Goal: Communication & Community: Answer question/provide support

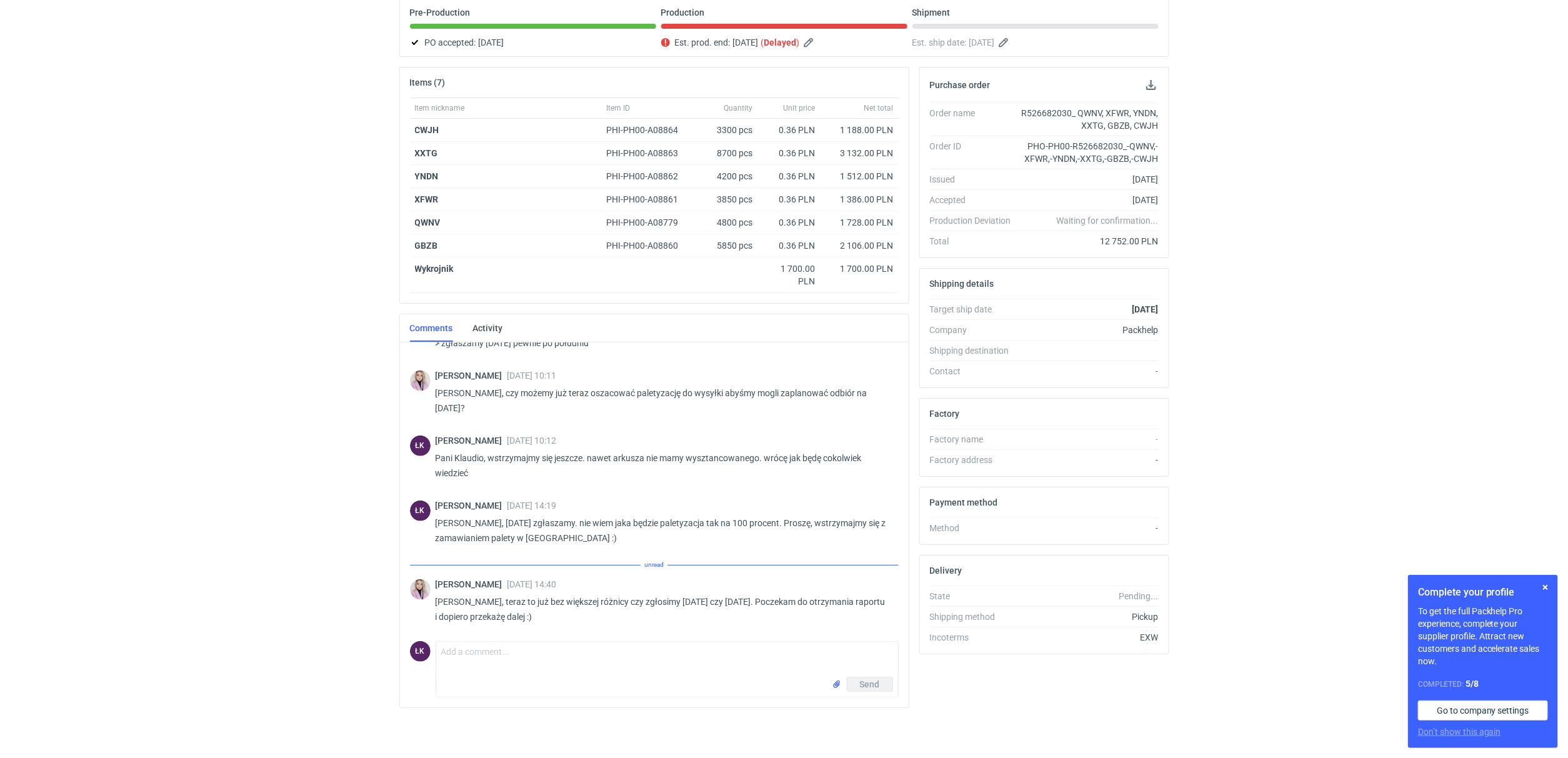
scroll to position [624, 0]
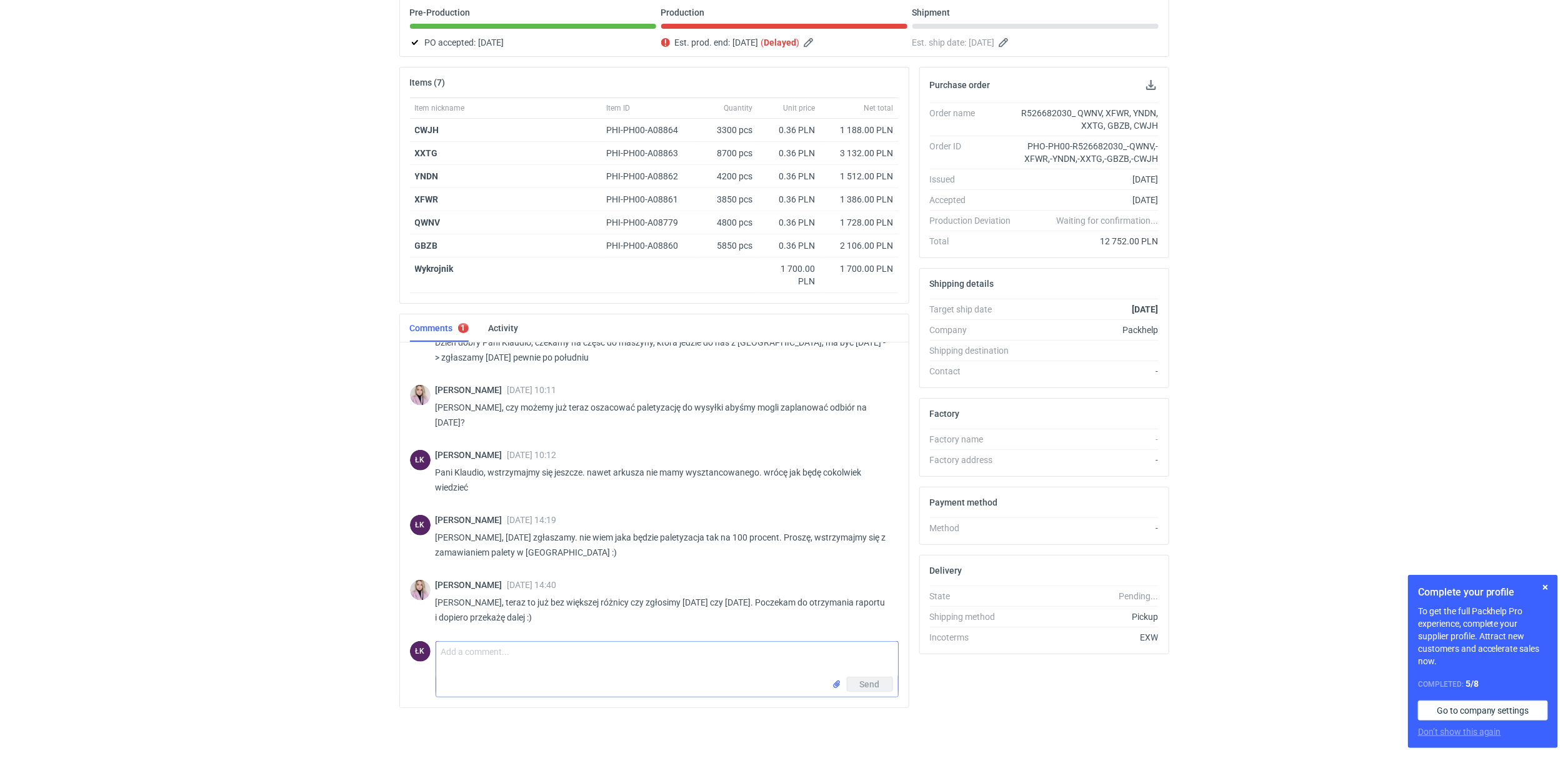
click at [583, 652] on textarea "Comment message" at bounding box center [667, 658] width 462 height 35
type textarea "oki. no, cóż przepraszamy za te drobne opóźnienia, czasem się tak zdarza że coś…"
click at [861, 686] on span "Send" at bounding box center [869, 684] width 20 height 8
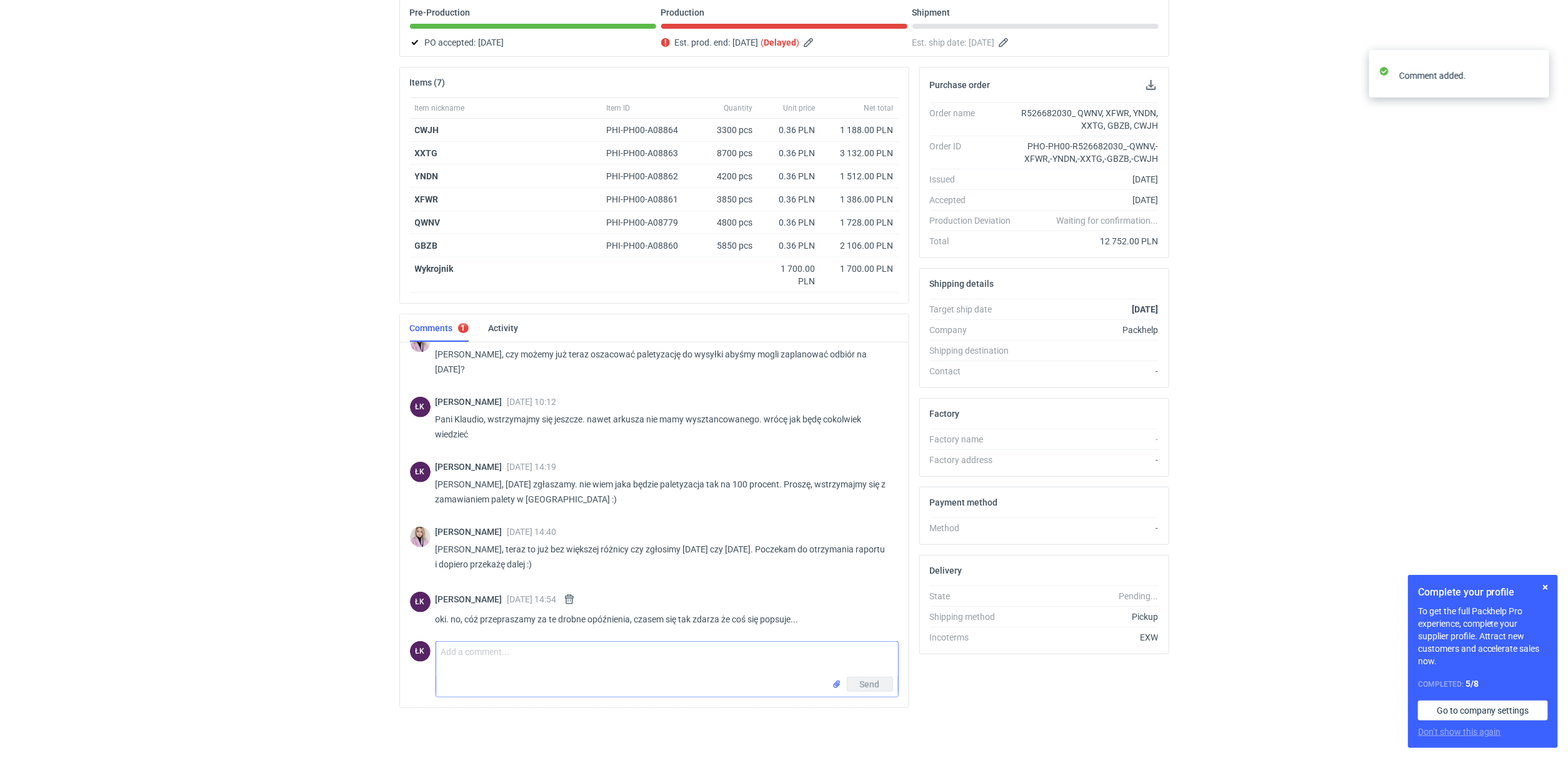
scroll to position [678, 0]
click at [71, 492] on div "RFQs Specs Designs Items Orders Customers Tools Analytics 13 ŁK [PERSON_NAME] […" at bounding box center [784, 255] width 1568 height 758
